Goal: Information Seeking & Learning: Learn about a topic

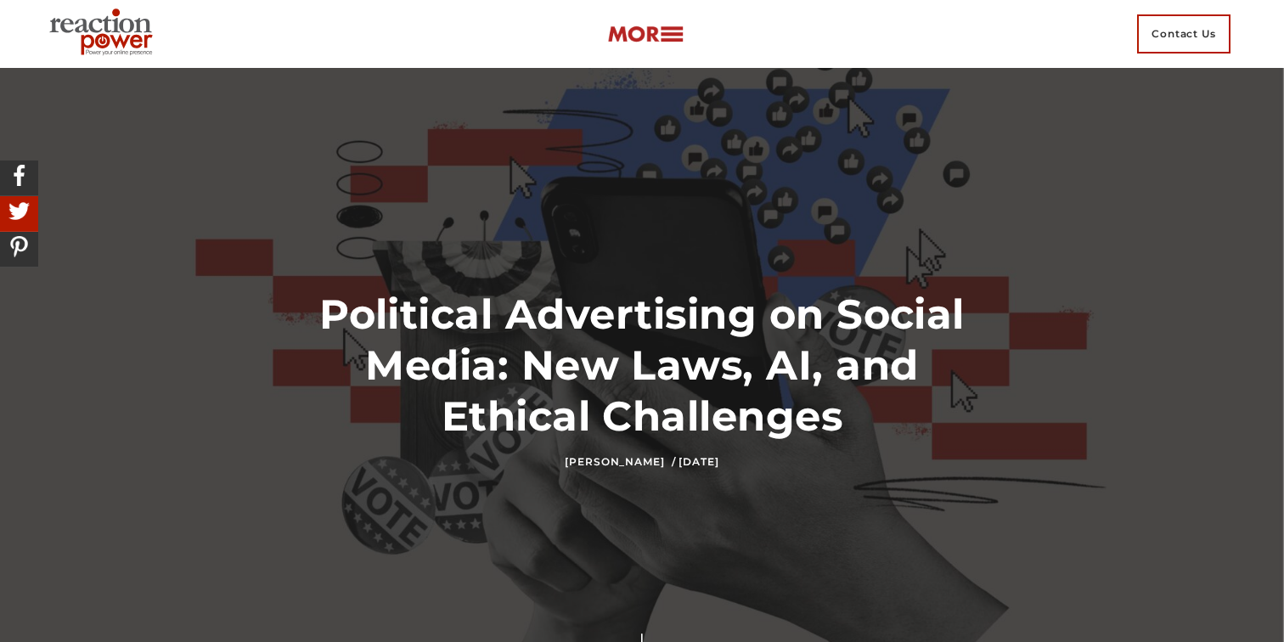
click at [663, 38] on img at bounding box center [645, 35] width 76 height 20
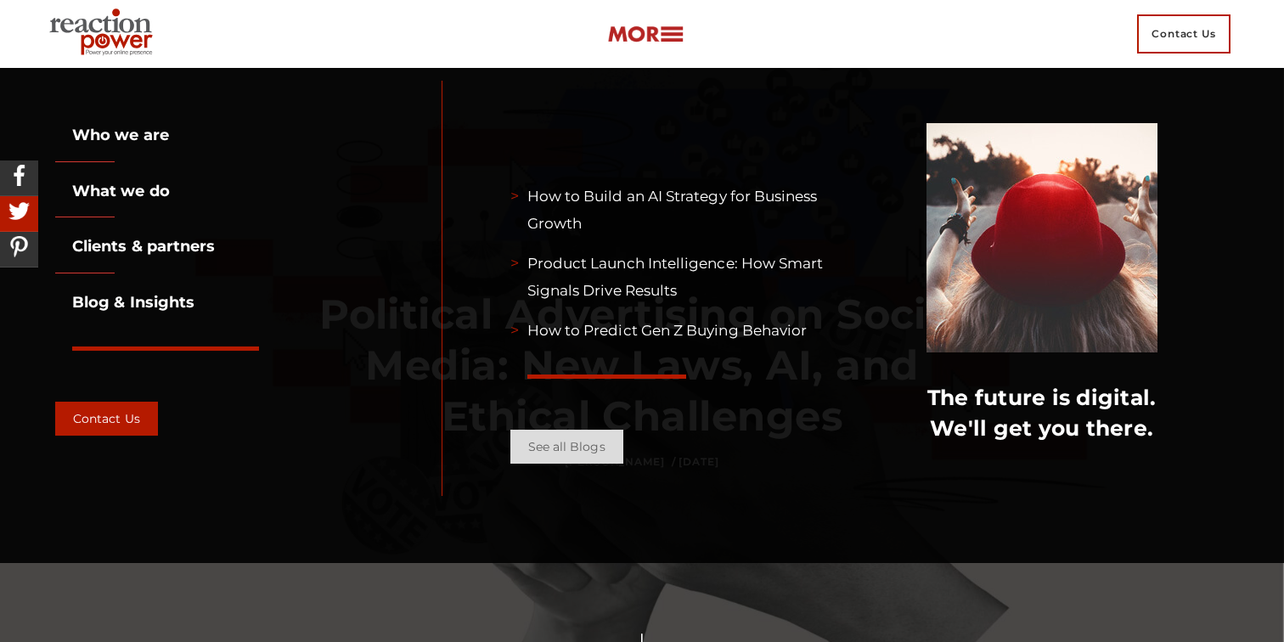
click at [565, 454] on link "See all Blogs" at bounding box center [566, 447] width 113 height 34
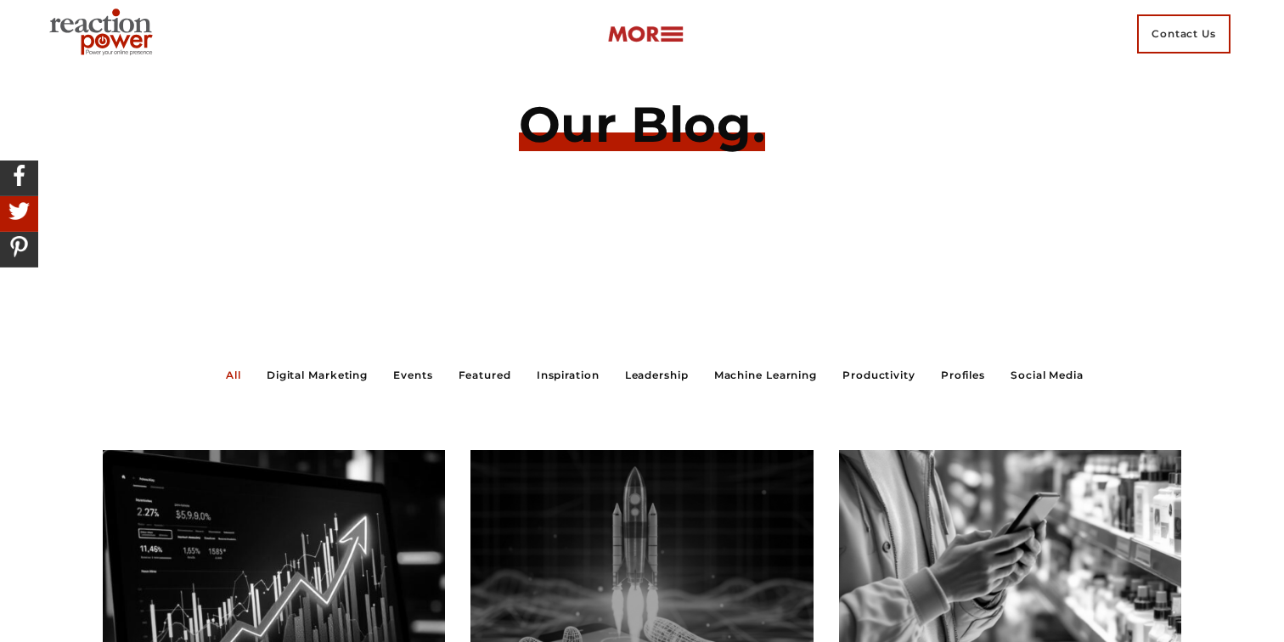
scroll to position [93, 0]
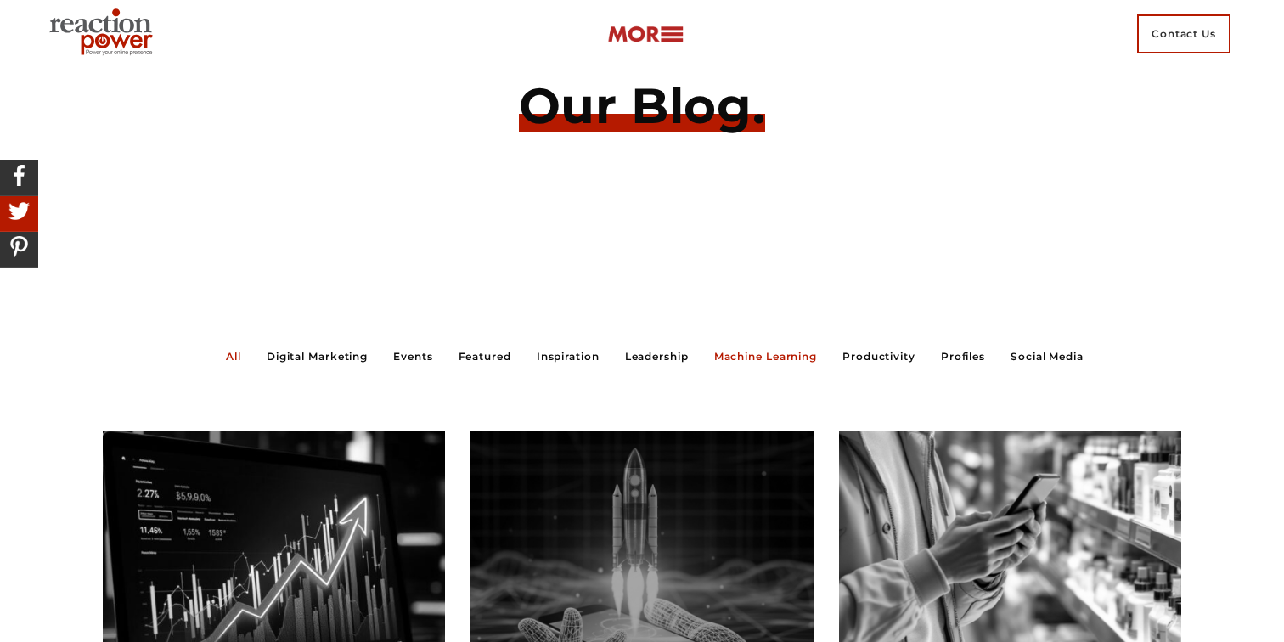
click at [747, 360] on link "Machine Learning" at bounding box center [765, 356] width 103 height 14
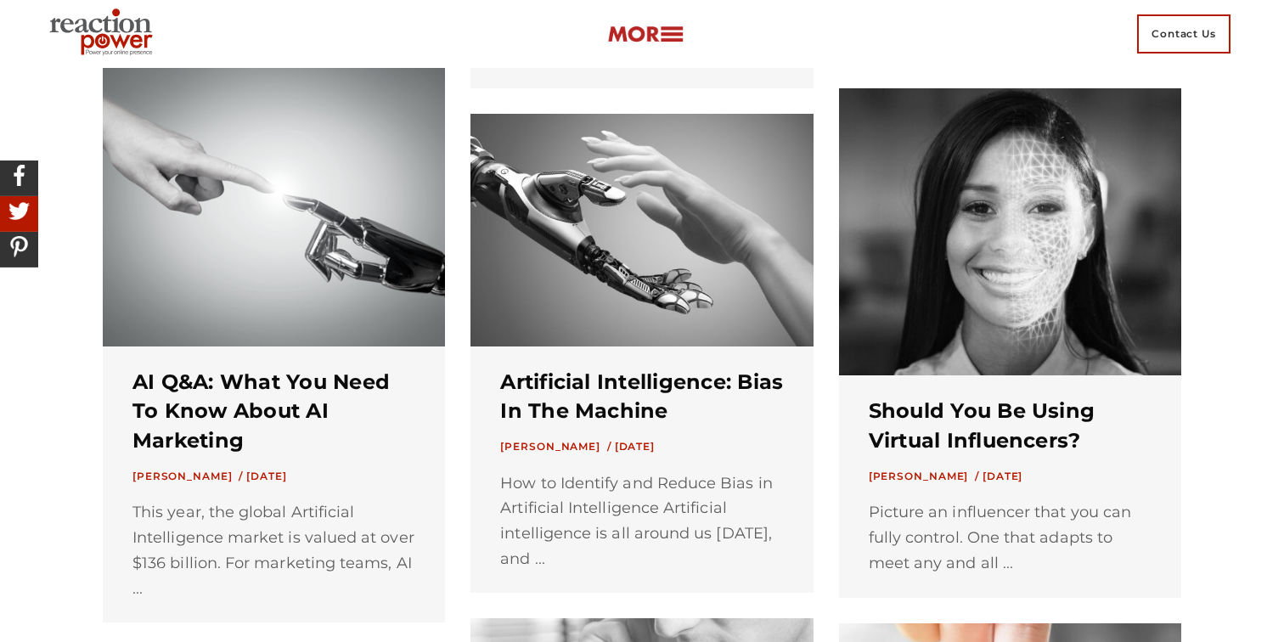
scroll to position [977, 0]
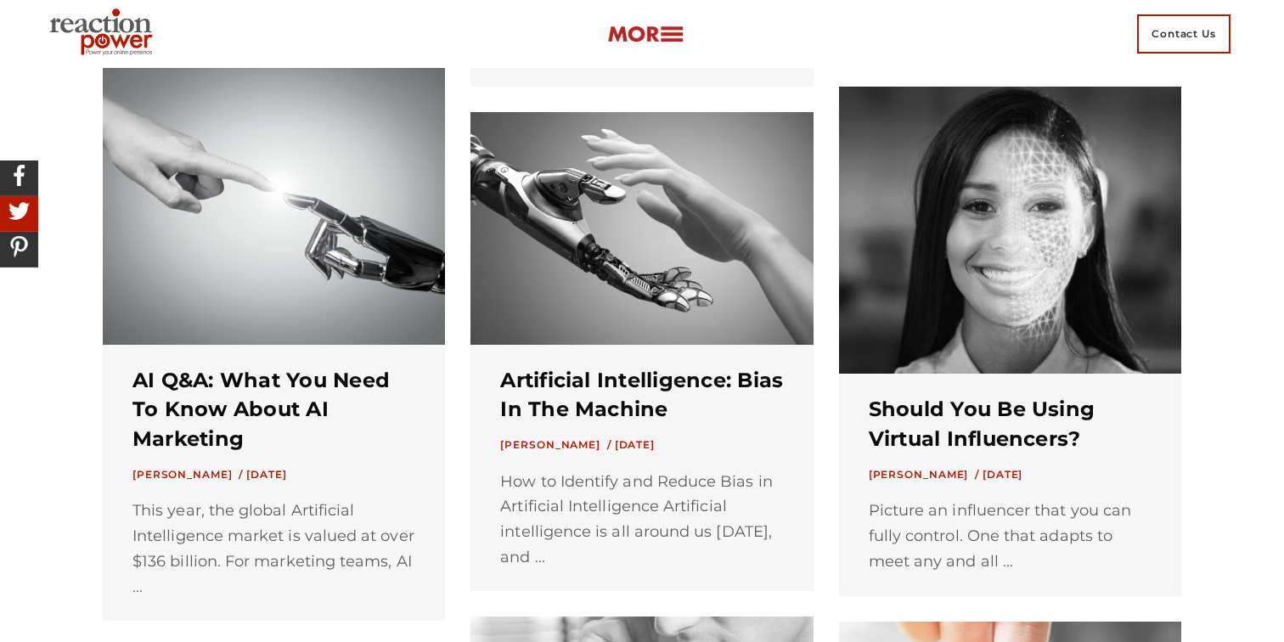
click at [1005, 425] on h3 "Should You Be Using Virtual Influencers?" at bounding box center [1010, 424] width 283 height 59
click at [991, 412] on link "Should You Be Using Virtual Influencers?" at bounding box center [982, 424] width 227 height 54
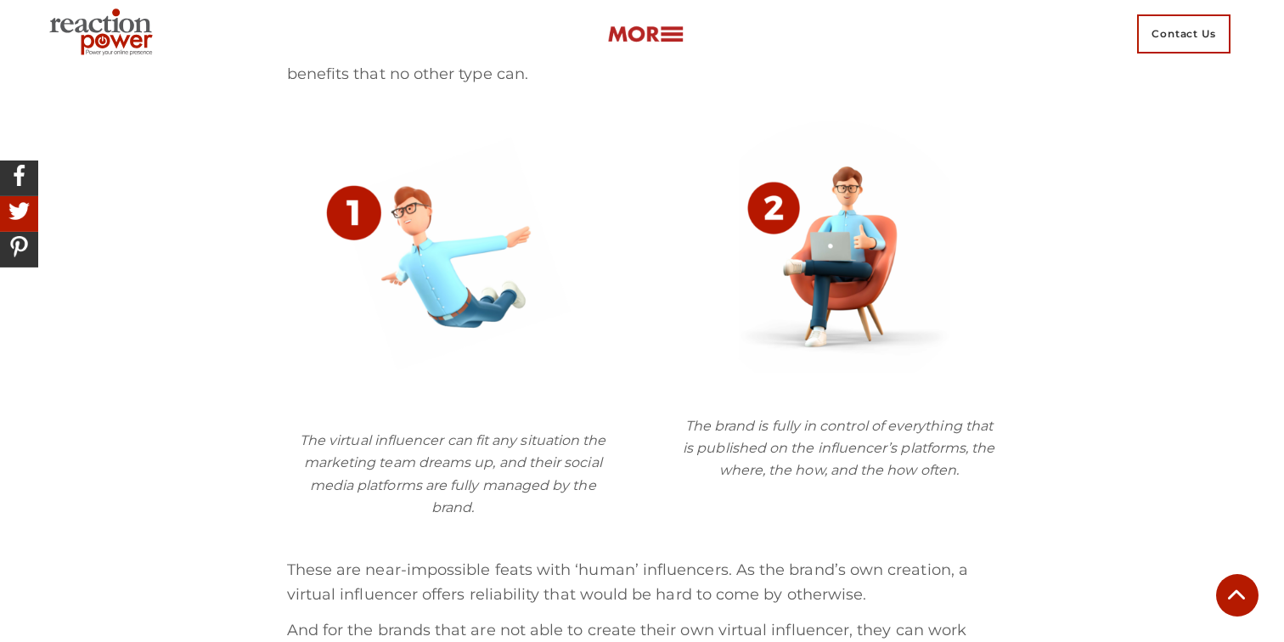
scroll to position [1831, 0]
